Goal: Task Accomplishment & Management: Use online tool/utility

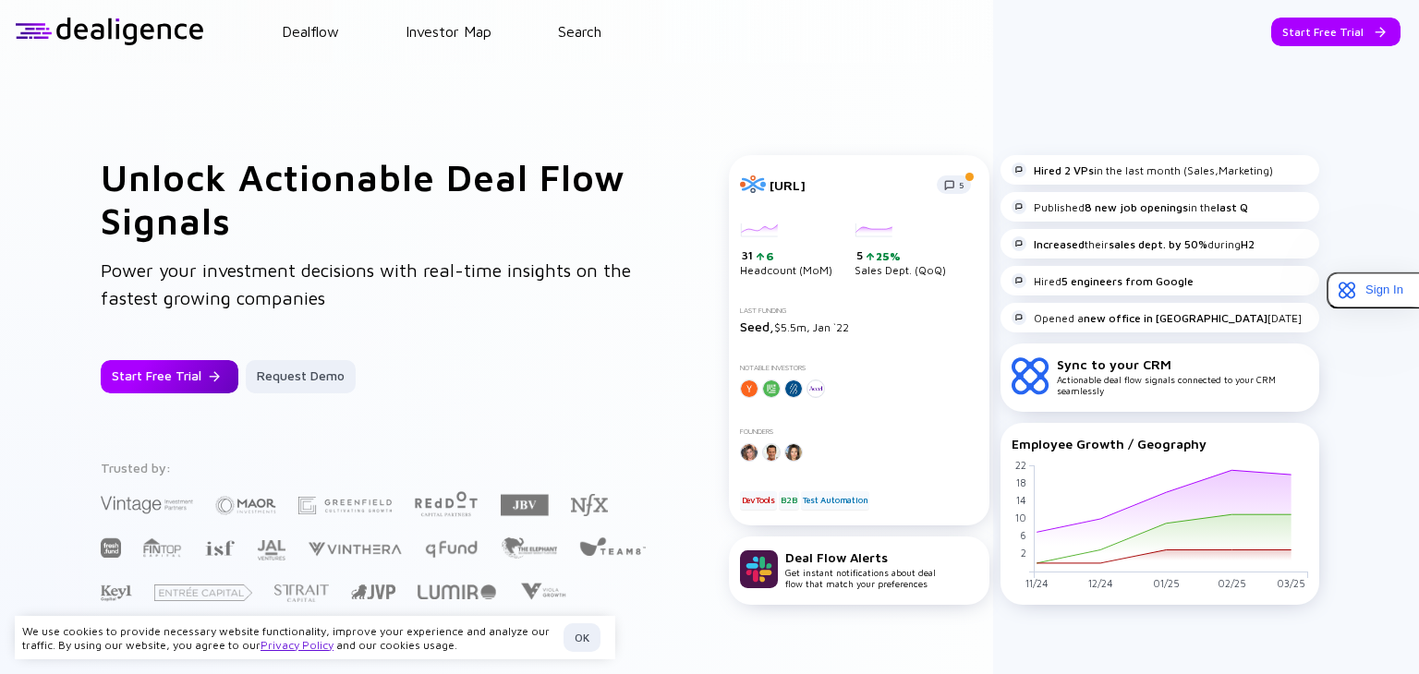
click at [155, 375] on div "Start Free Trial" at bounding box center [170, 376] width 138 height 33
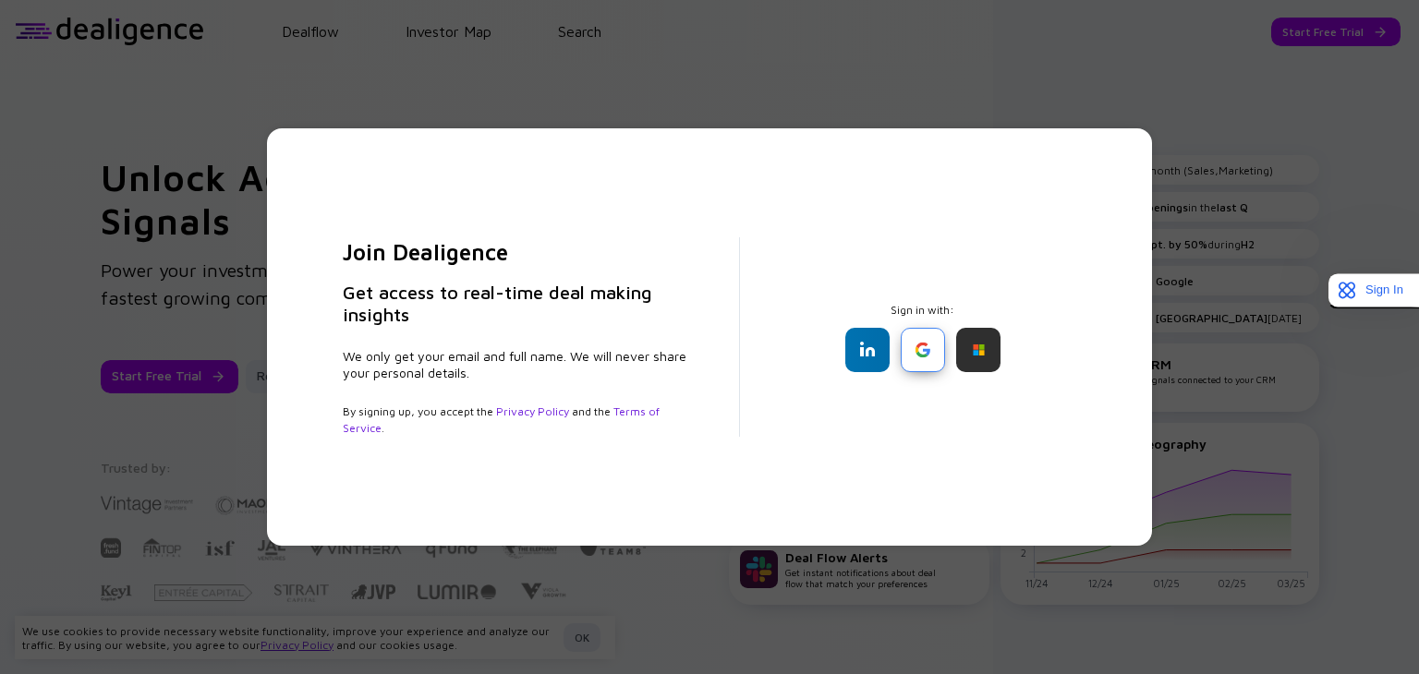
click at [924, 352] on div at bounding box center [922, 350] width 44 height 44
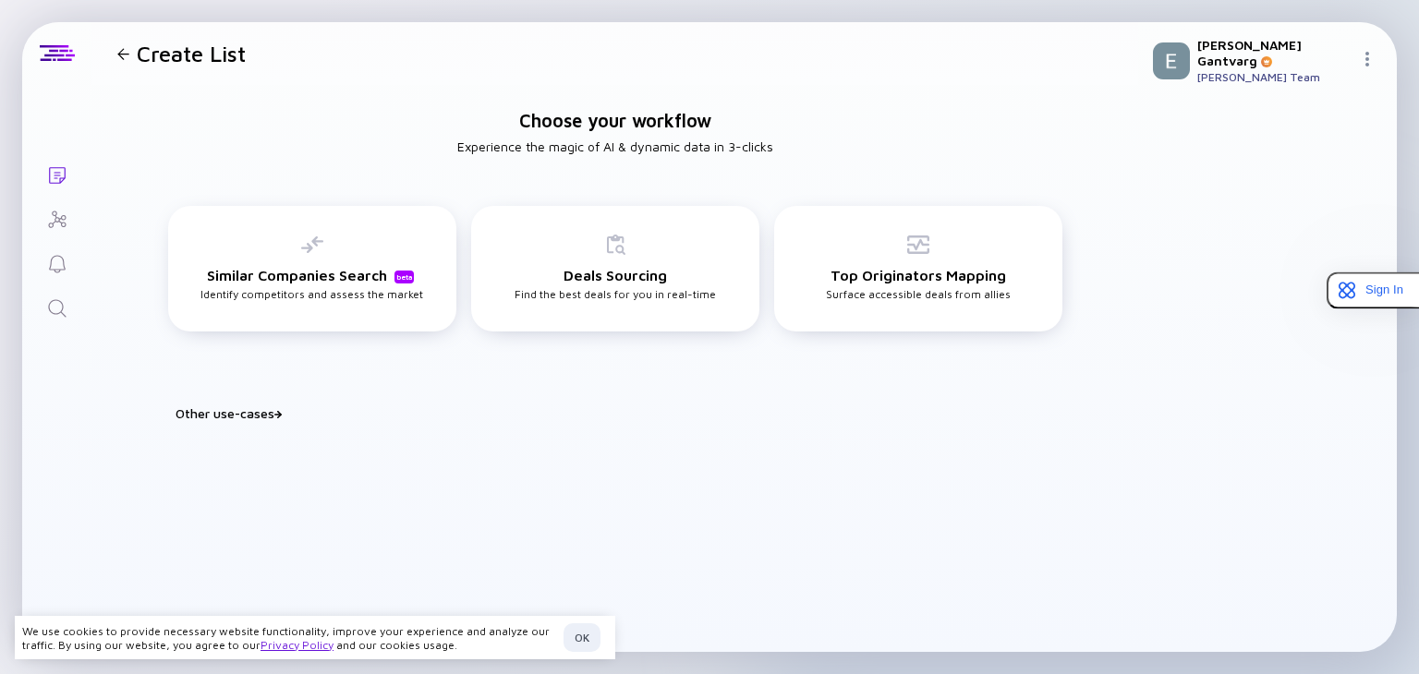
click at [1328, 137] on div at bounding box center [1267, 376] width 229 height 524
